Goal: Task Accomplishment & Management: Manage account settings

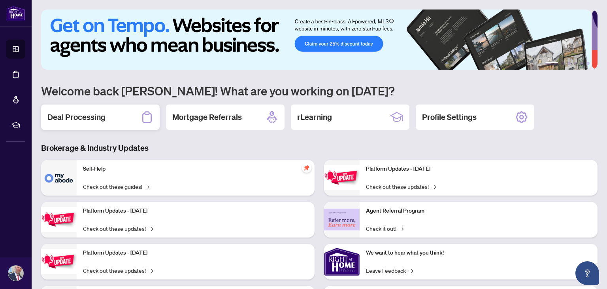
click at [78, 117] on h2 "Deal Processing" at bounding box center [76, 117] width 58 height 11
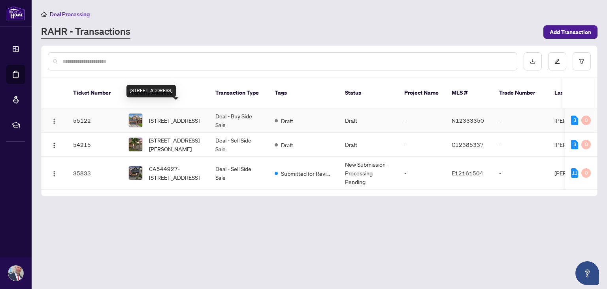
click at [174, 116] on span "[STREET_ADDRESS]" at bounding box center [174, 120] width 51 height 9
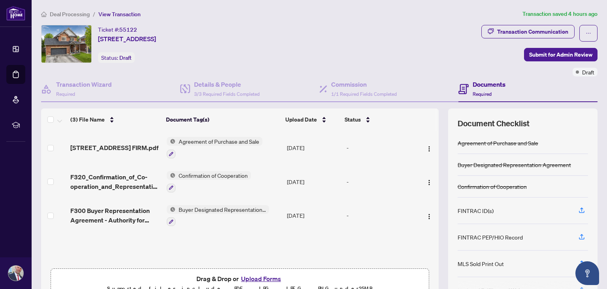
click at [477, 88] on h4 "Documents" at bounding box center [489, 83] width 33 height 9
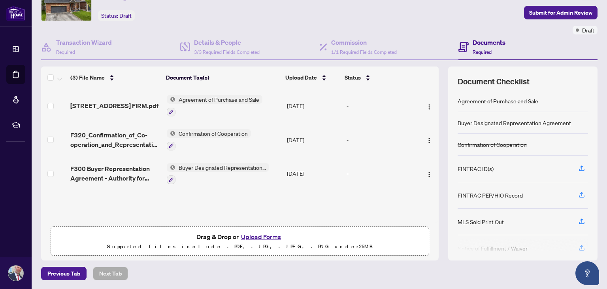
click at [254, 235] on button "Upload Forms" at bounding box center [261, 236] width 45 height 10
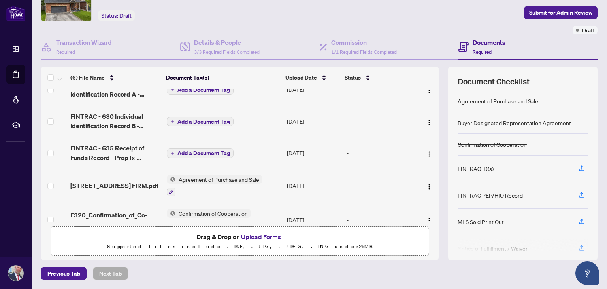
scroll to position [0, 0]
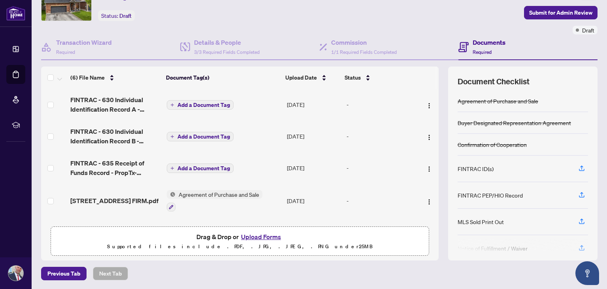
click at [202, 103] on span "Add a Document Tag" at bounding box center [204, 105] width 53 height 6
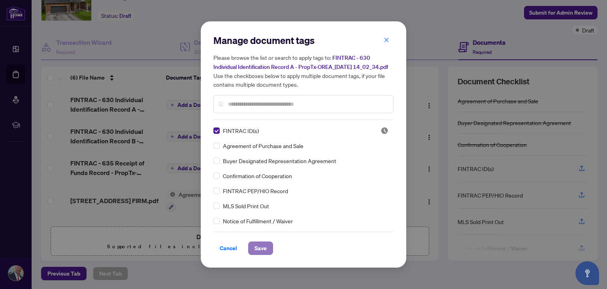
click at [262, 251] on span "Save" at bounding box center [261, 248] width 12 height 13
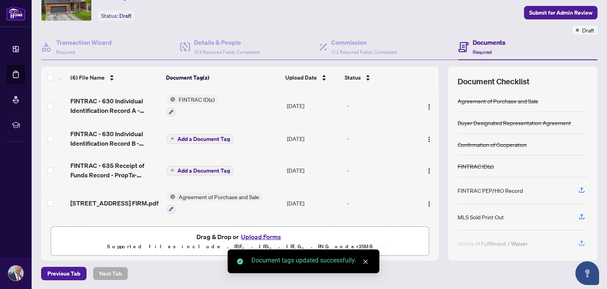
click at [184, 137] on span "Add a Document Tag" at bounding box center [204, 139] width 53 height 6
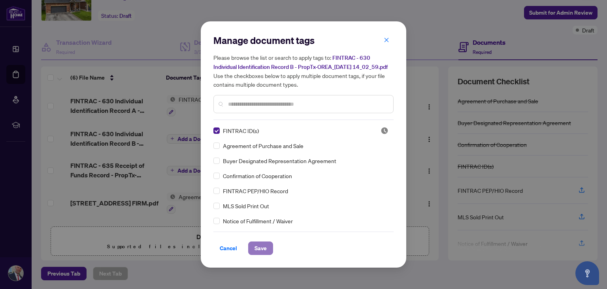
click at [261, 252] on span "Save" at bounding box center [261, 248] width 12 height 13
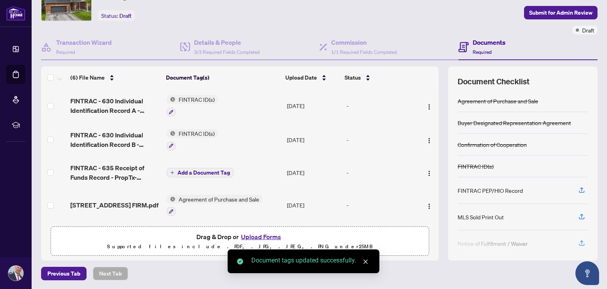
click at [188, 172] on span "Add a Document Tag" at bounding box center [204, 173] width 53 height 6
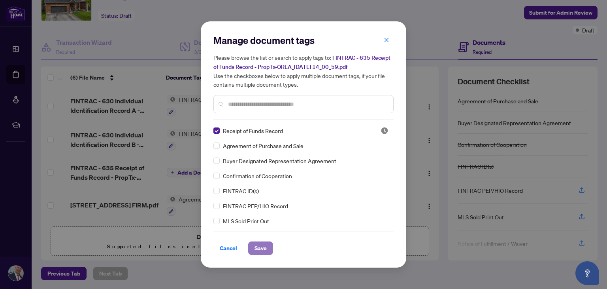
click at [259, 246] on span "Save" at bounding box center [261, 248] width 12 height 13
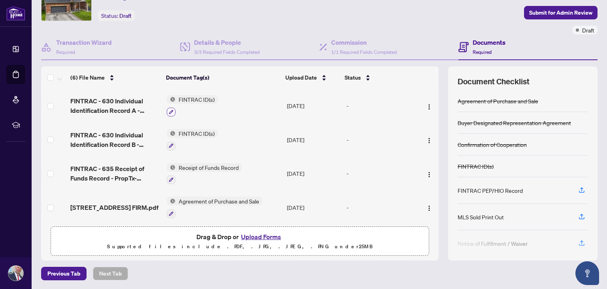
click at [171, 110] on button "button" at bounding box center [171, 112] width 9 height 9
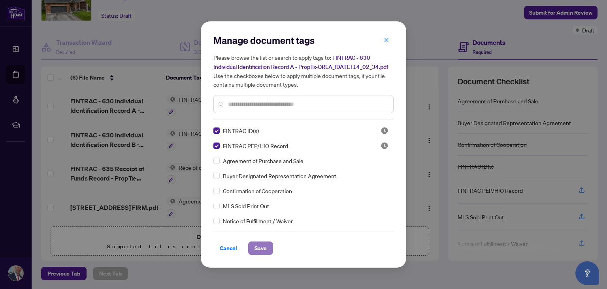
click at [263, 253] on button "Save" at bounding box center [260, 247] width 25 height 13
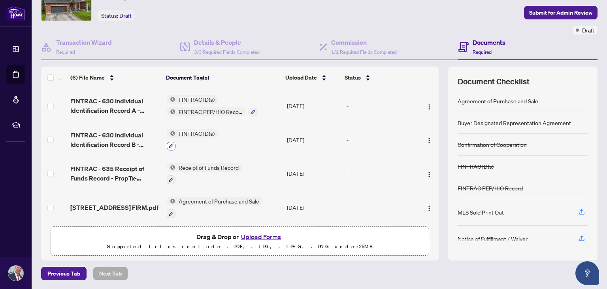
click at [169, 145] on icon "button" at bounding box center [171, 145] width 5 height 5
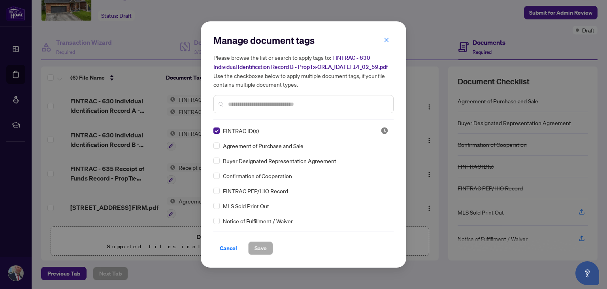
click at [213, 192] on div "Manage document tags Please browse the list or search to apply tags to: FINTRAC…" at bounding box center [304, 144] width 206 height 246
click at [263, 252] on span "Save" at bounding box center [261, 248] width 12 height 13
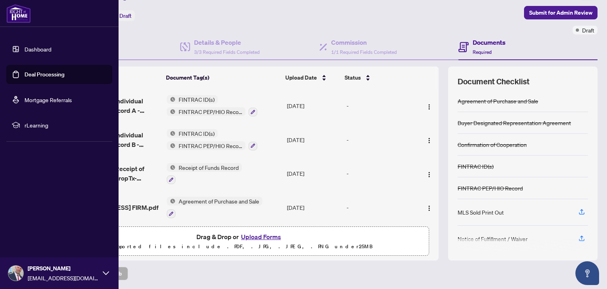
click at [25, 49] on link "Dashboard" at bounding box center [38, 48] width 27 height 7
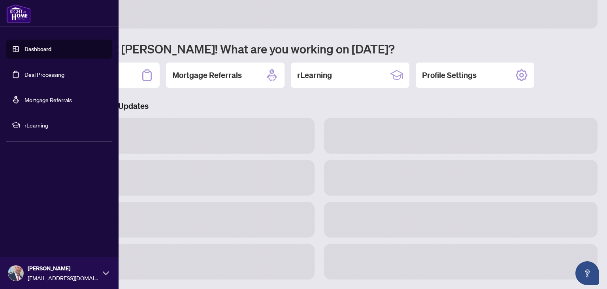
scroll to position [41, 0]
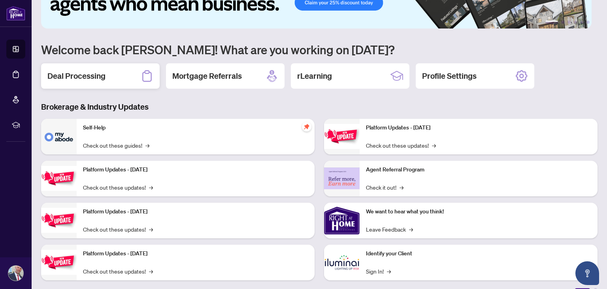
click at [88, 76] on h2 "Deal Processing" at bounding box center [76, 75] width 58 height 11
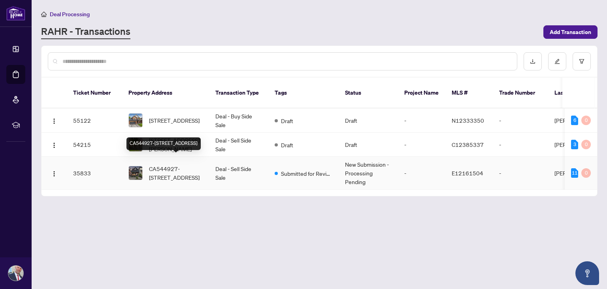
click at [184, 164] on span "CA544927-[STREET_ADDRESS]" at bounding box center [176, 172] width 54 height 17
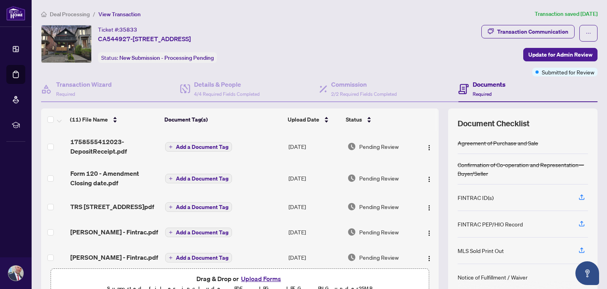
click at [482, 87] on h4 "Documents" at bounding box center [489, 83] width 33 height 9
click at [172, 146] on button "Add a Document Tag" at bounding box center [198, 146] width 67 height 9
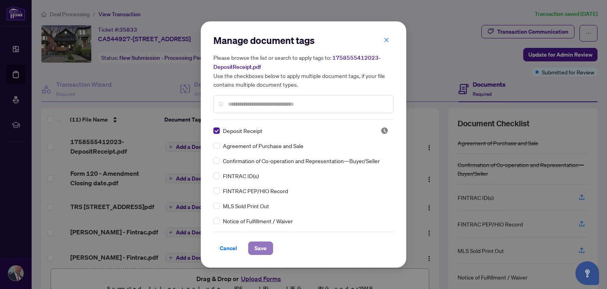
click at [256, 247] on span "Save" at bounding box center [261, 248] width 12 height 13
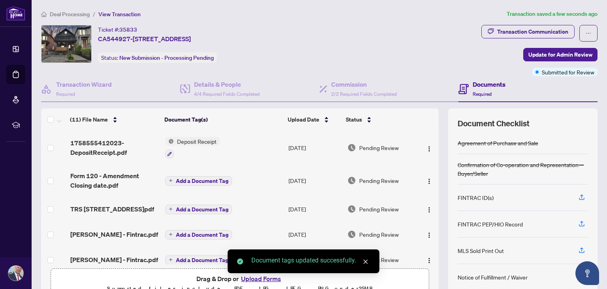
click at [178, 178] on span "Add a Document Tag" at bounding box center [202, 181] width 53 height 6
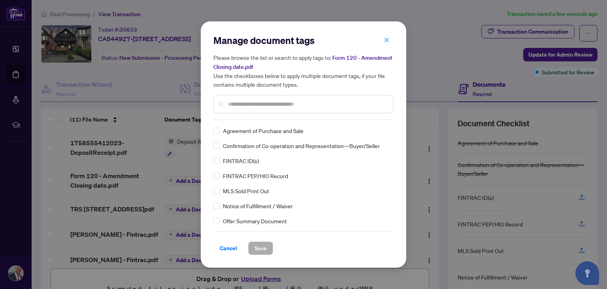
click at [265, 100] on input "text" at bounding box center [307, 104] width 159 height 9
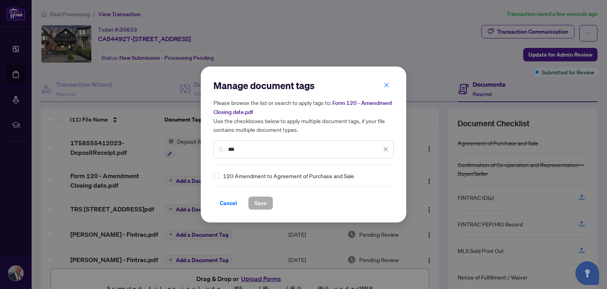
type input "***"
click at [263, 201] on span "Save" at bounding box center [261, 203] width 12 height 13
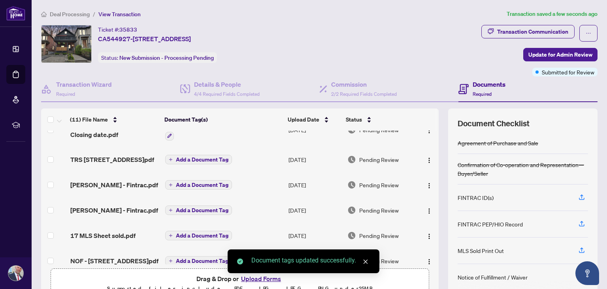
scroll to position [66, 0]
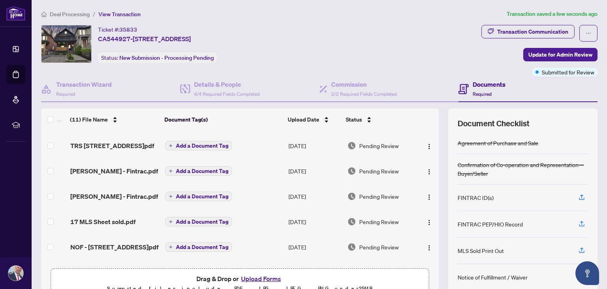
click at [169, 171] on icon "plus" at bounding box center [170, 171] width 3 height 0
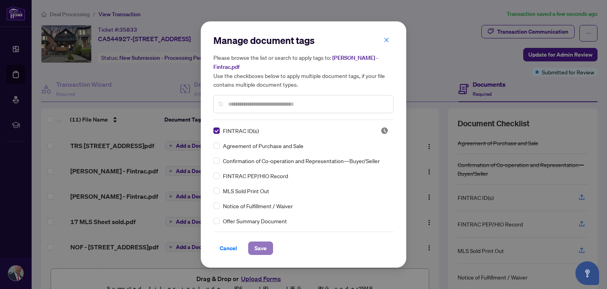
click at [261, 247] on span "Save" at bounding box center [261, 248] width 12 height 13
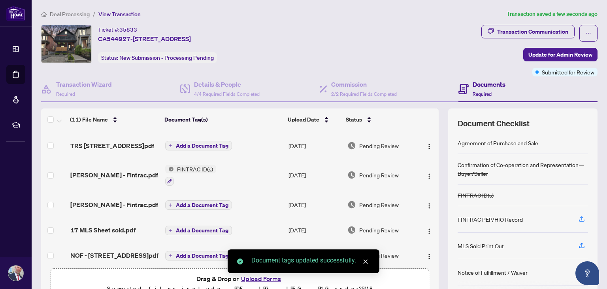
click at [169, 204] on icon "plus" at bounding box center [171, 205] width 4 height 4
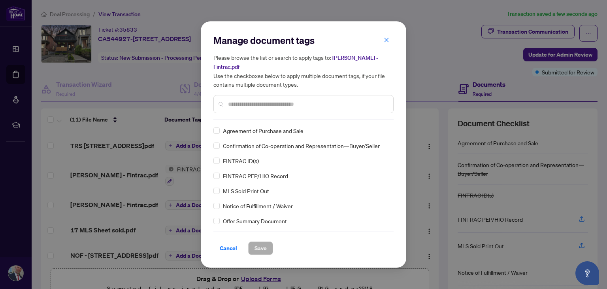
click at [221, 159] on div "FINTRAC ID(s)" at bounding box center [302, 160] width 176 height 9
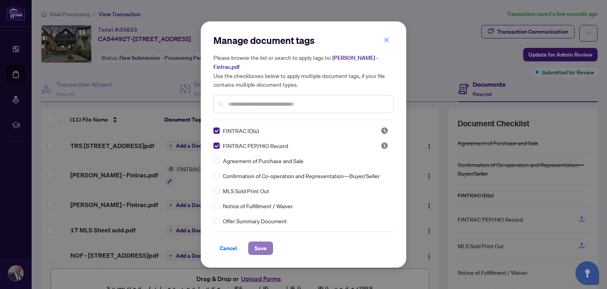
click at [261, 246] on span "Save" at bounding box center [261, 248] width 12 height 13
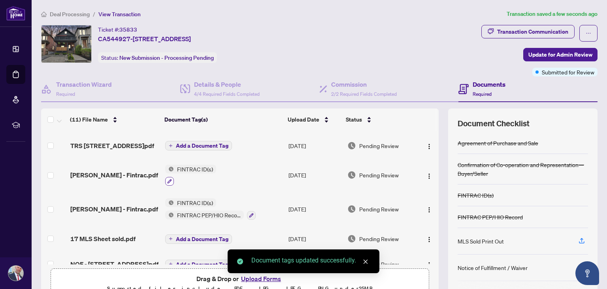
click at [168, 179] on icon "button" at bounding box center [170, 181] width 4 height 4
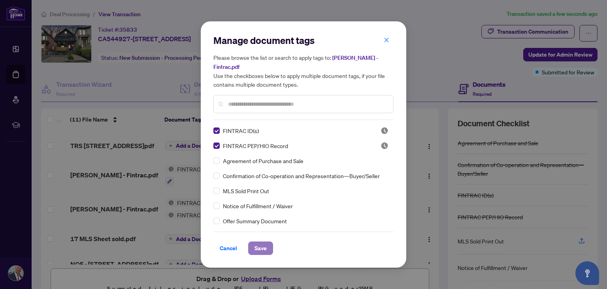
click at [262, 248] on span "Save" at bounding box center [261, 248] width 12 height 13
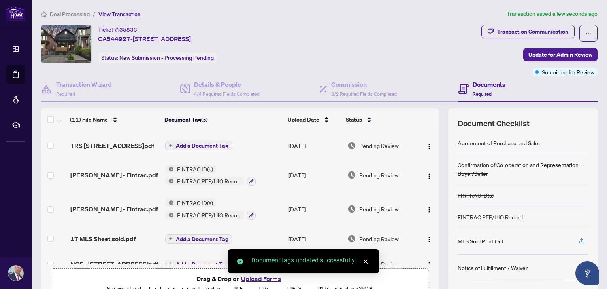
click at [176, 236] on span "Add a Document Tag" at bounding box center [202, 239] width 53 height 6
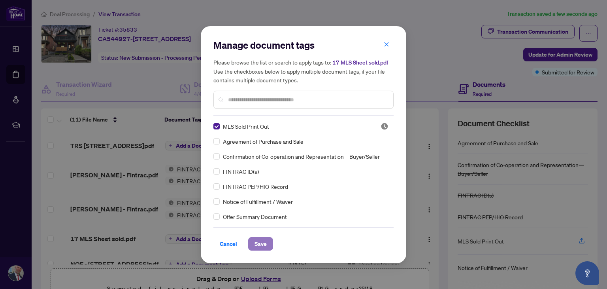
click at [259, 243] on span "Save" at bounding box center [261, 243] width 12 height 13
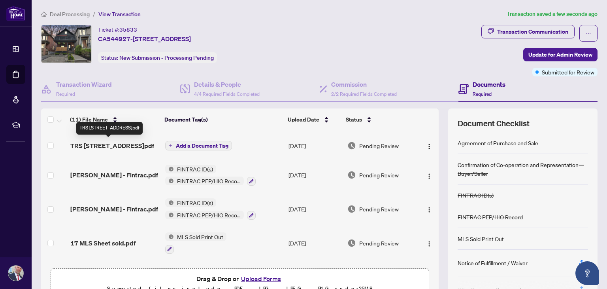
click at [101, 143] on span "TRS [STREET_ADDRESS]pdf" at bounding box center [112, 145] width 84 height 9
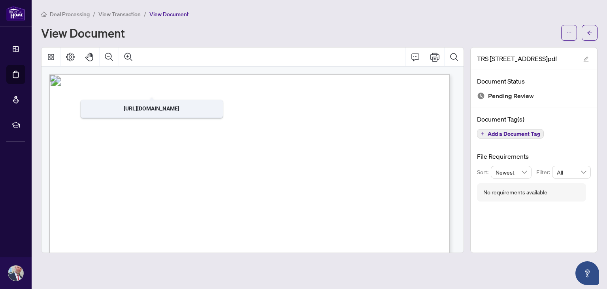
click at [117, 13] on span "View Transaction" at bounding box center [119, 14] width 42 height 7
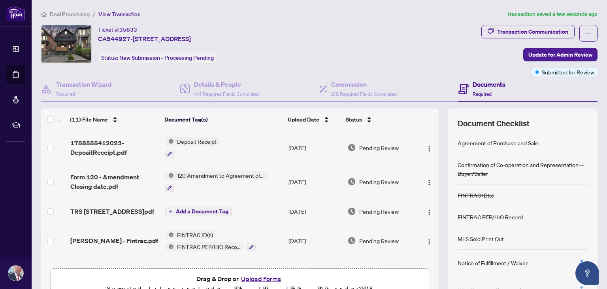
click at [182, 209] on span "Add a Document Tag" at bounding box center [202, 211] width 53 height 6
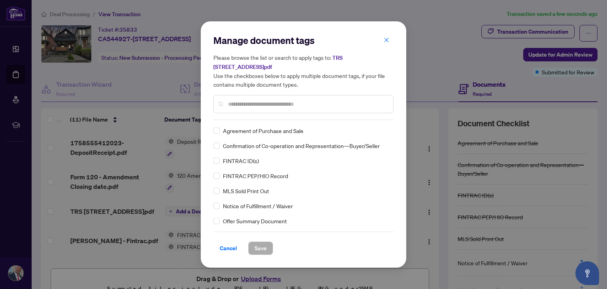
click at [260, 101] on input "text" at bounding box center [307, 104] width 159 height 9
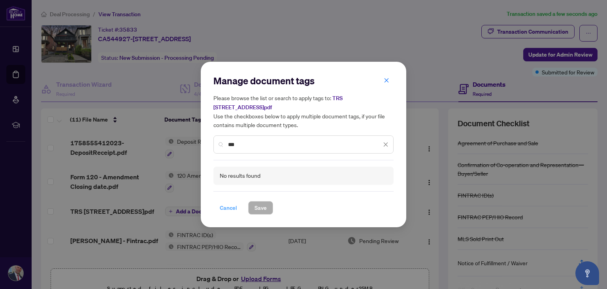
type input "***"
click at [228, 206] on span "Cancel" at bounding box center [228, 207] width 17 height 13
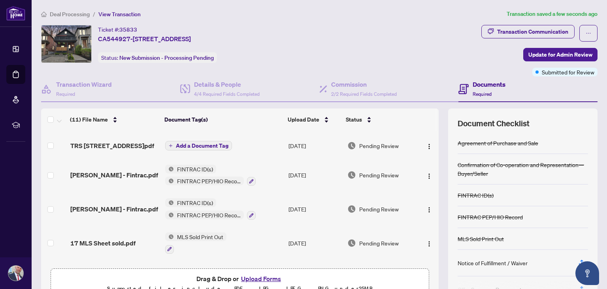
scroll to position [132, 0]
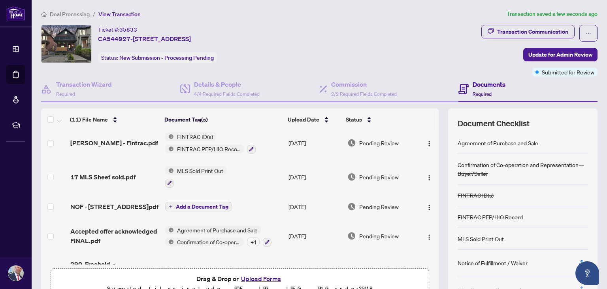
click at [188, 205] on span "Add a Document Tag" at bounding box center [202, 207] width 53 height 6
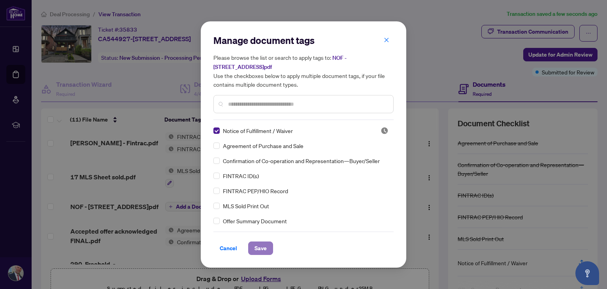
click at [259, 246] on span "Save" at bounding box center [261, 248] width 12 height 13
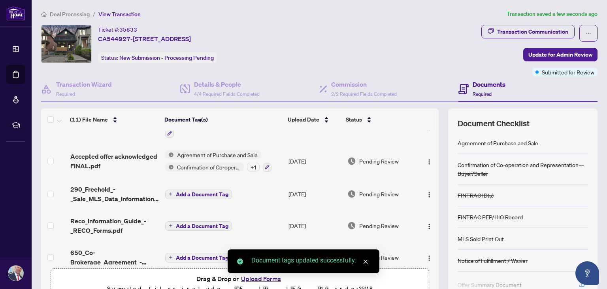
scroll to position [224, 0]
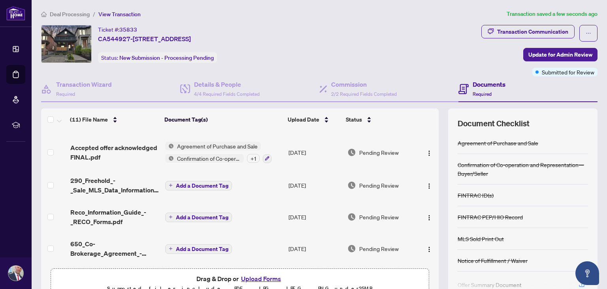
click at [190, 214] on span "Add a Document Tag" at bounding box center [202, 217] width 53 height 6
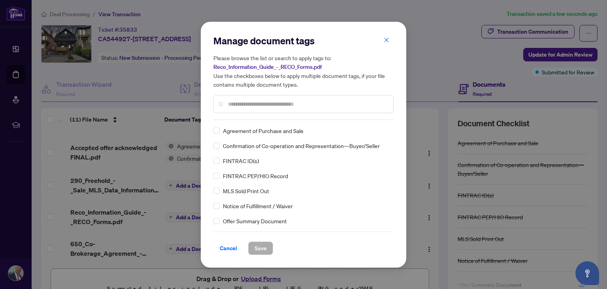
click at [266, 104] on input "text" at bounding box center [307, 104] width 159 height 9
type input "***"
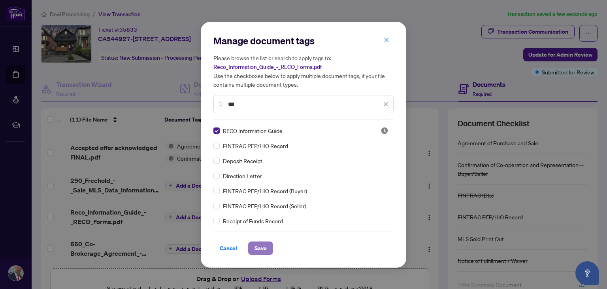
click at [260, 246] on span "Save" at bounding box center [261, 248] width 12 height 13
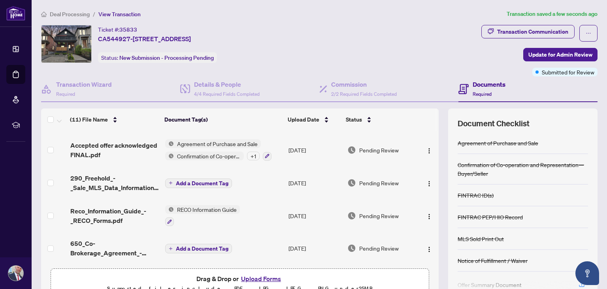
scroll to position [42, 0]
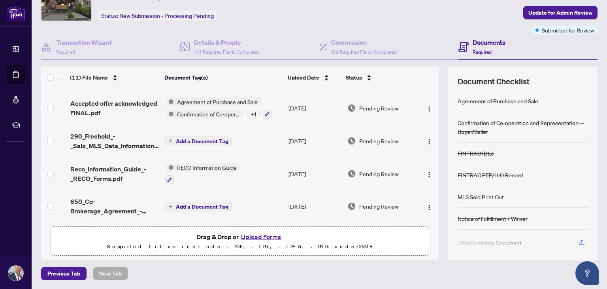
click at [180, 204] on span "Add a Document Tag" at bounding box center [202, 207] width 53 height 6
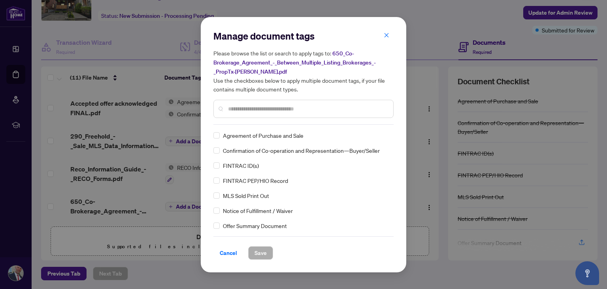
click at [271, 108] on input "text" at bounding box center [307, 108] width 159 height 9
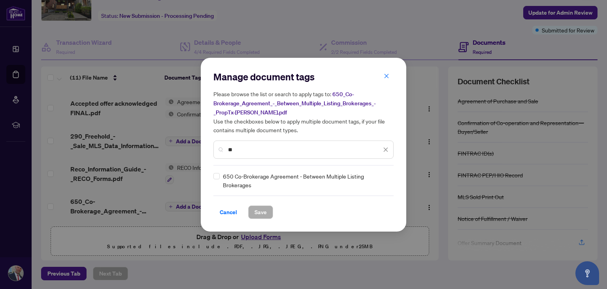
type input "*"
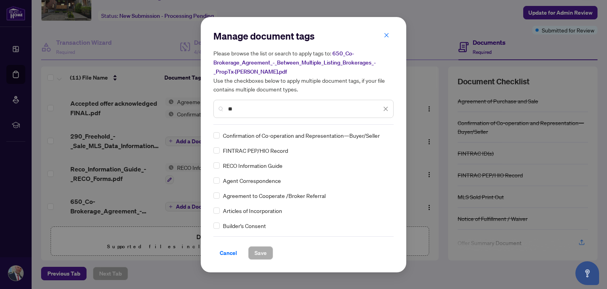
scroll to position [0, 0]
type input "**"
click at [386, 106] on icon "close" at bounding box center [386, 109] width 6 height 6
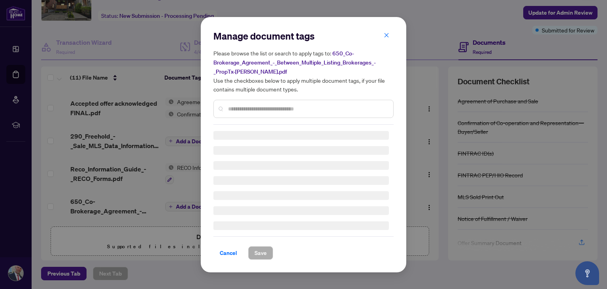
click at [106, 206] on div "Manage document tags Please browse the list or search to apply tags to: 650_Co-…" at bounding box center [303, 144] width 607 height 289
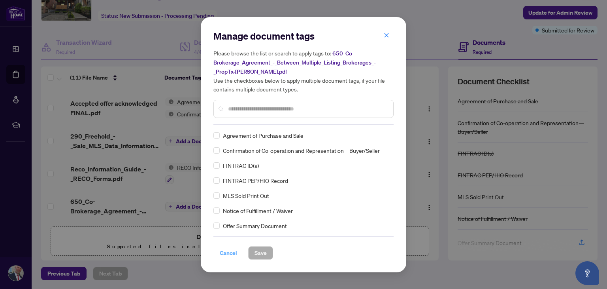
click at [229, 251] on span "Cancel" at bounding box center [228, 252] width 17 height 13
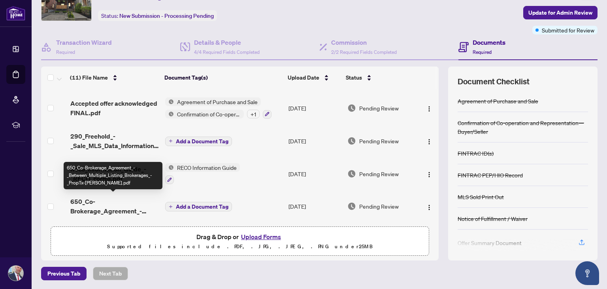
click at [112, 206] on span "650_Co-Brokerage_Agreement_-_Between_Multiple_Listing_Brokerages_-_PropTx-[PERS…" at bounding box center [114, 206] width 89 height 19
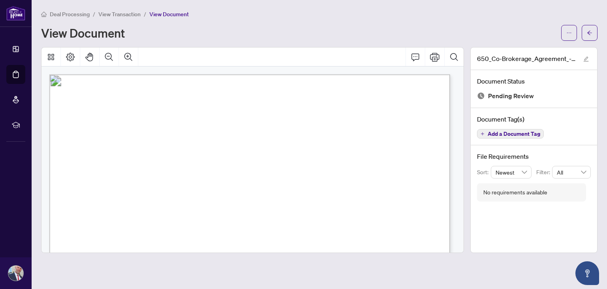
click at [119, 15] on span "View Transaction" at bounding box center [119, 14] width 42 height 7
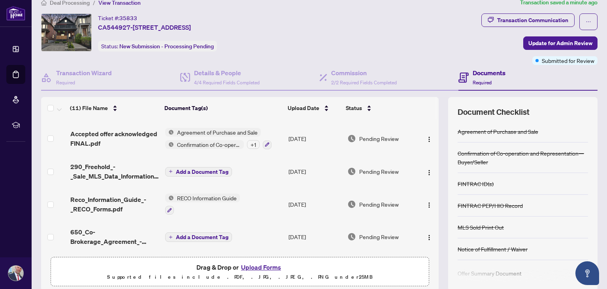
scroll to position [42, 0]
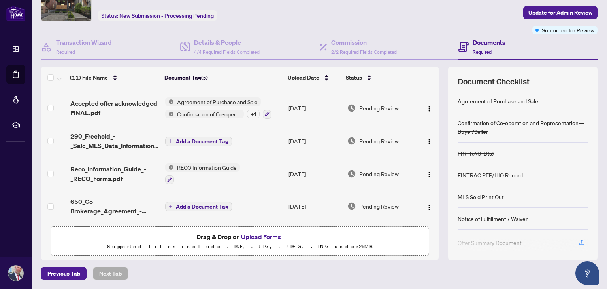
click at [200, 204] on span "Add a Document Tag" at bounding box center [202, 207] width 53 height 6
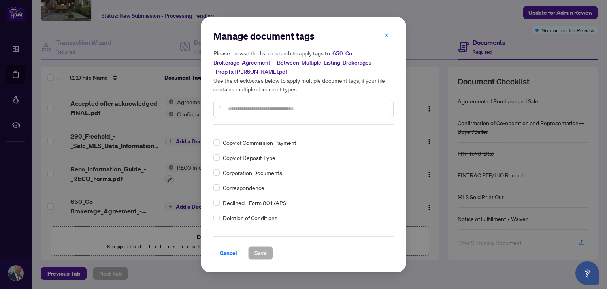
scroll to position [593, 0]
click at [259, 108] on input "text" at bounding box center [307, 108] width 159 height 9
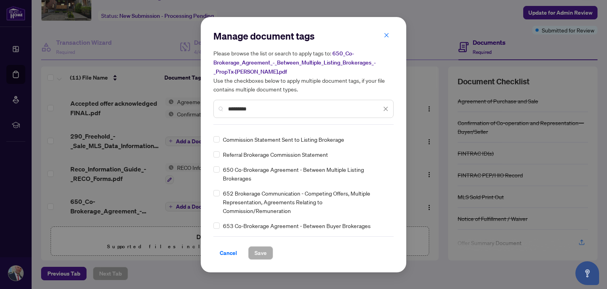
scroll to position [0, 0]
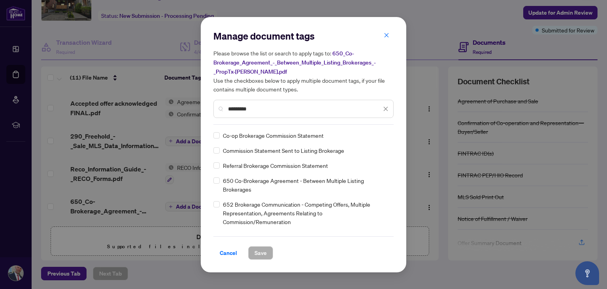
type input "*********"
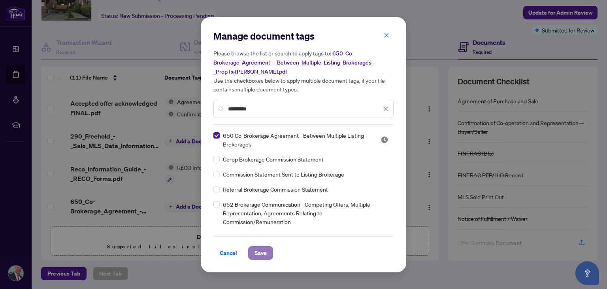
click at [262, 253] on span "Save" at bounding box center [261, 252] width 12 height 13
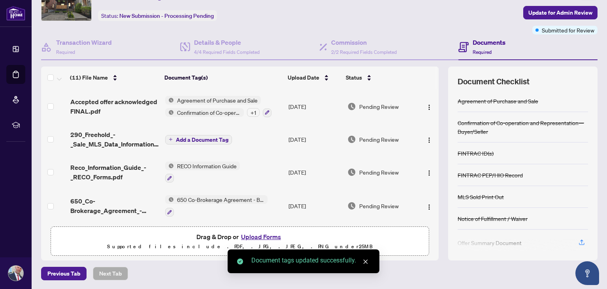
scroll to position [228, 0]
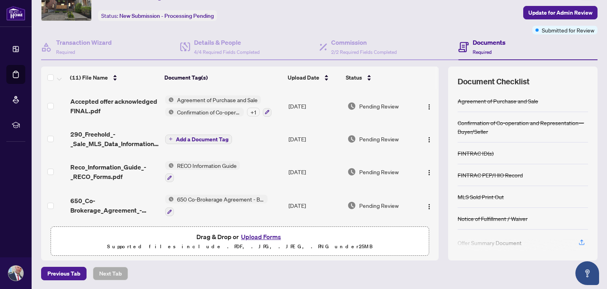
click at [188, 136] on span "Add a Document Tag" at bounding box center [202, 139] width 53 height 6
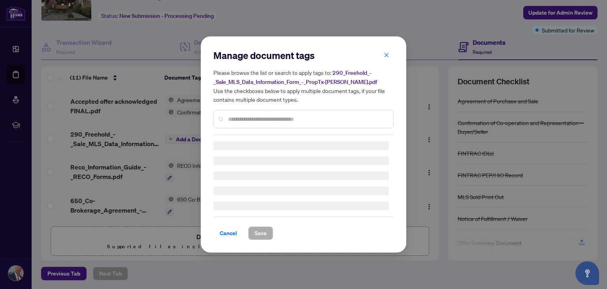
click at [245, 121] on div "Manage document tags Please browse the list or search to apply tags to: 290_Fre…" at bounding box center [304, 144] width 180 height 191
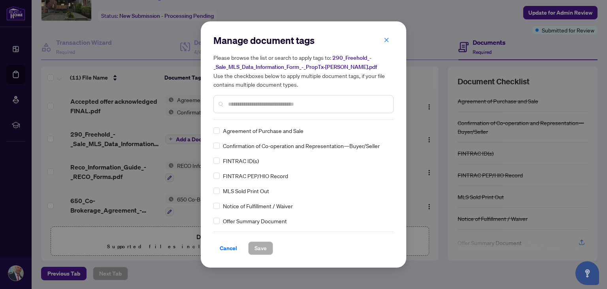
click at [260, 102] on input "text" at bounding box center [307, 104] width 159 height 9
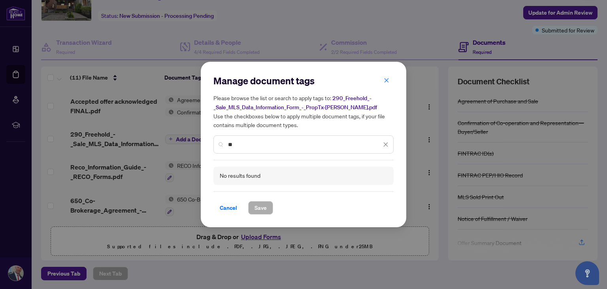
type input "*"
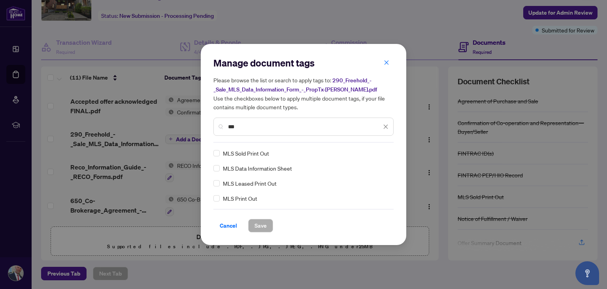
type input "***"
click at [264, 225] on button "Save" at bounding box center [260, 225] width 25 height 13
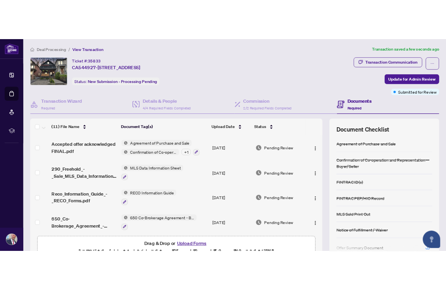
scroll to position [51, 0]
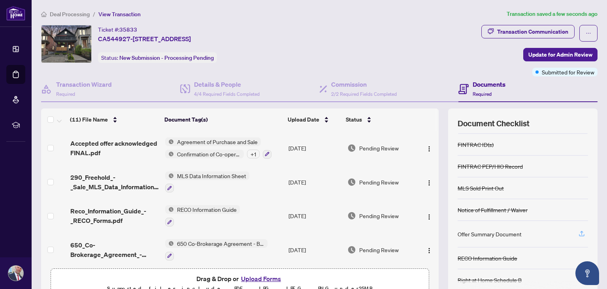
click at [579, 231] on icon "button" at bounding box center [582, 233] width 7 height 7
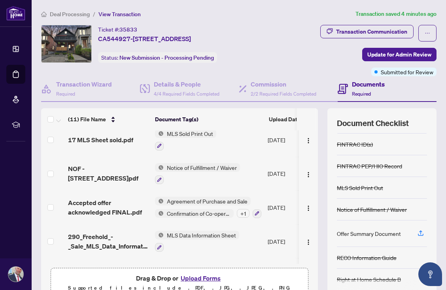
scroll to position [198, 0]
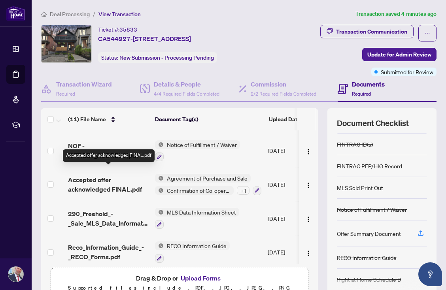
click at [94, 177] on span "Accepted offer acknowledged FINAL.pdf" at bounding box center [108, 184] width 81 height 19
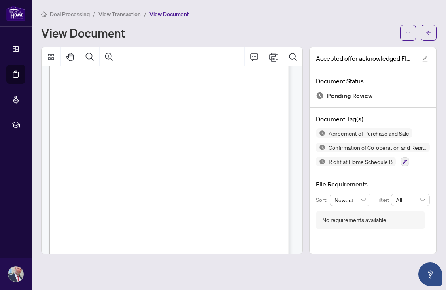
scroll to position [3953, 0]
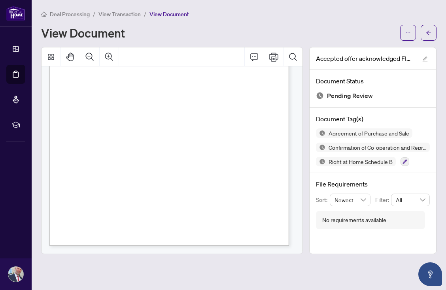
click at [117, 15] on span "View Transaction" at bounding box center [119, 14] width 42 height 7
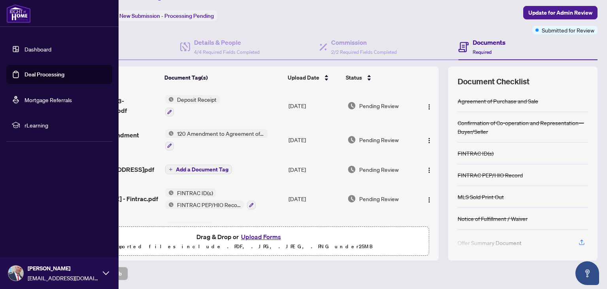
click at [25, 47] on link "Dashboard" at bounding box center [38, 48] width 27 height 7
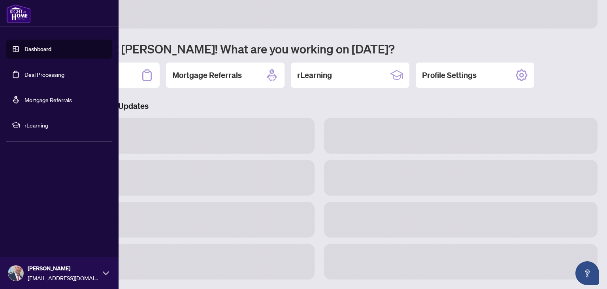
scroll to position [41, 0]
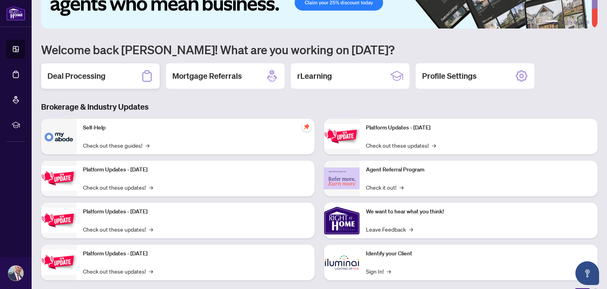
click at [97, 77] on h2 "Deal Processing" at bounding box center [76, 75] width 58 height 11
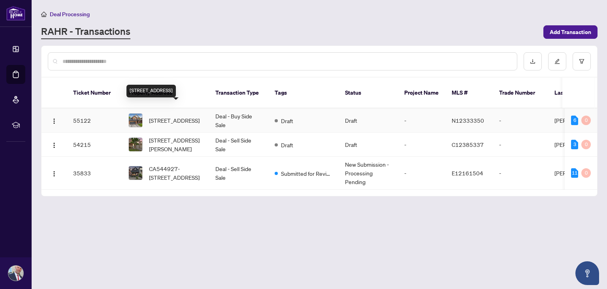
click at [178, 116] on span "[STREET_ADDRESS]" at bounding box center [174, 120] width 51 height 9
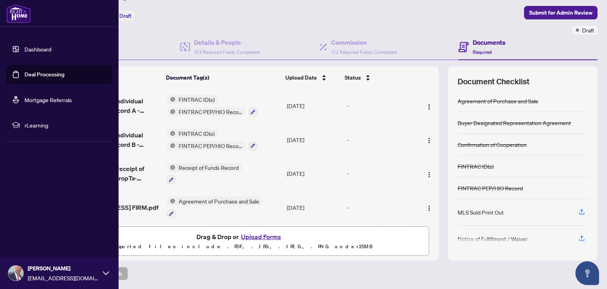
click at [25, 48] on link "Dashboard" at bounding box center [38, 48] width 27 height 7
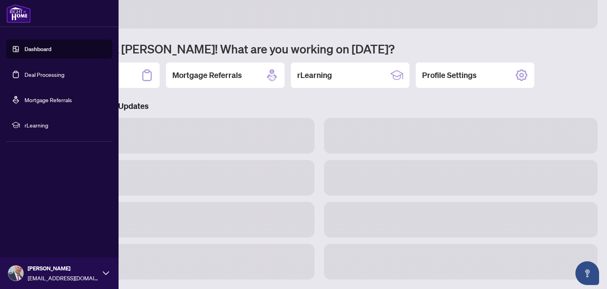
scroll to position [41, 0]
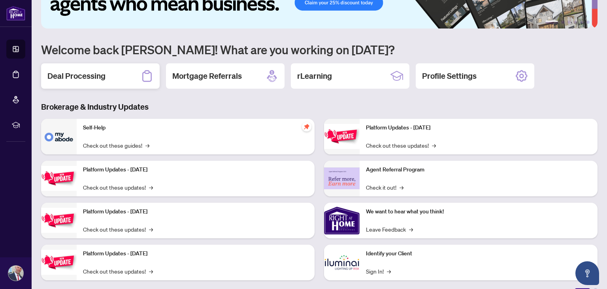
click at [81, 76] on h2 "Deal Processing" at bounding box center [76, 75] width 58 height 11
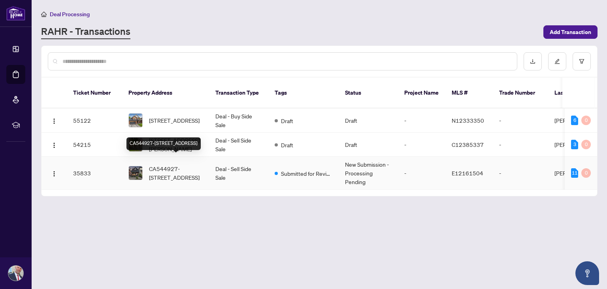
click at [181, 165] on span "CA544927-[STREET_ADDRESS]" at bounding box center [176, 172] width 54 height 17
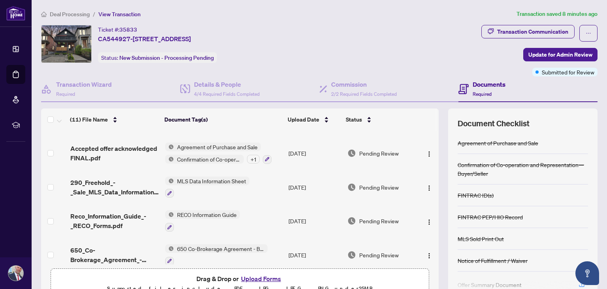
scroll to position [230, 0]
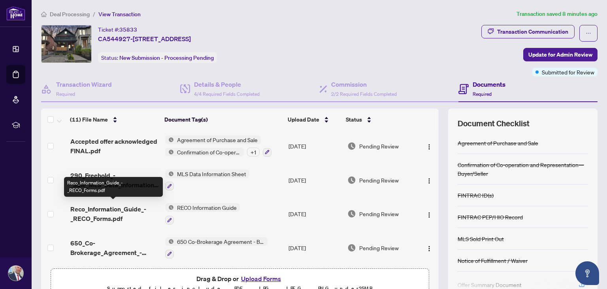
click at [101, 209] on span "Reco_Information_Guide_-_RECO_Forms.pdf" at bounding box center [114, 213] width 89 height 19
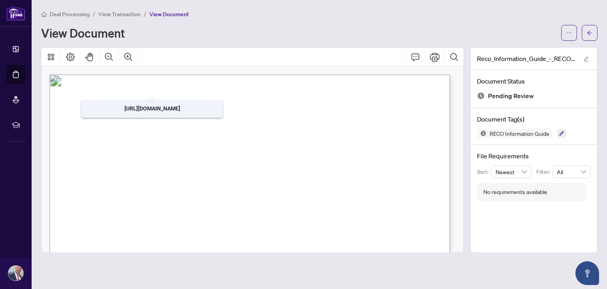
click at [117, 14] on span "View Transaction" at bounding box center [119, 14] width 42 height 7
